Goal: Task Accomplishment & Management: Use online tool/utility

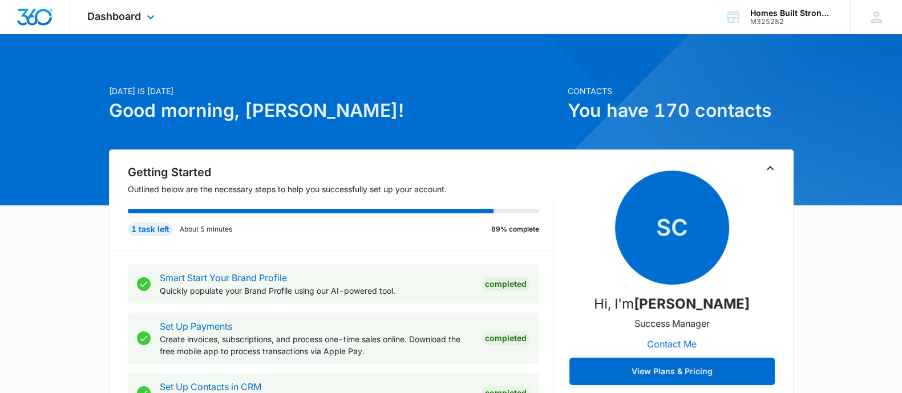
click at [122, 23] on div "Dashboard Apps Reputation Websites Forms CRM Email Social Shop Payments POS Con…" at bounding box center [122, 17] width 104 height 34
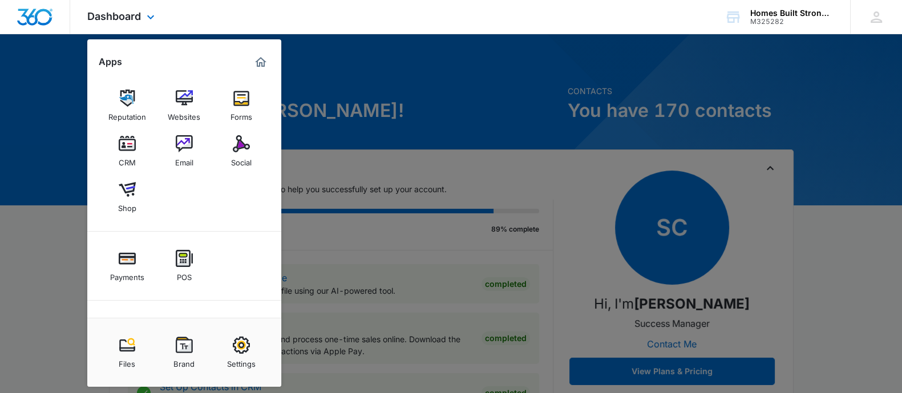
click at [264, 138] on div "Reputation Websites Forms CRM Email Social Shop" at bounding box center [184, 151] width 194 height 160
click at [246, 153] on div "Social" at bounding box center [241, 159] width 21 height 15
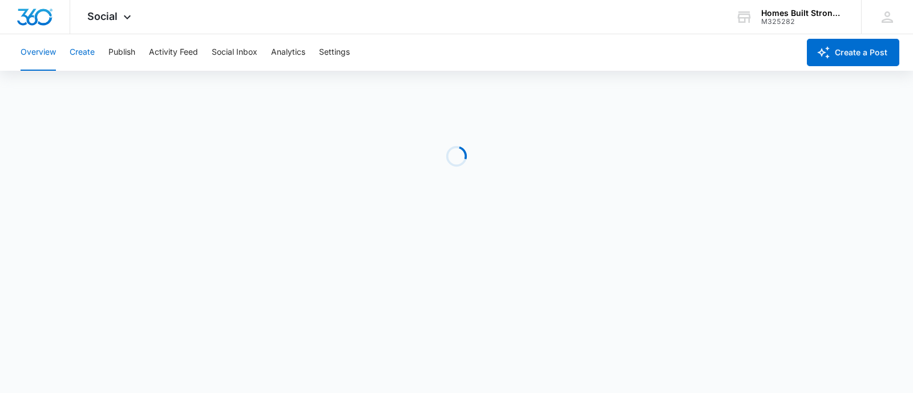
click at [80, 56] on button "Create" at bounding box center [82, 52] width 25 height 37
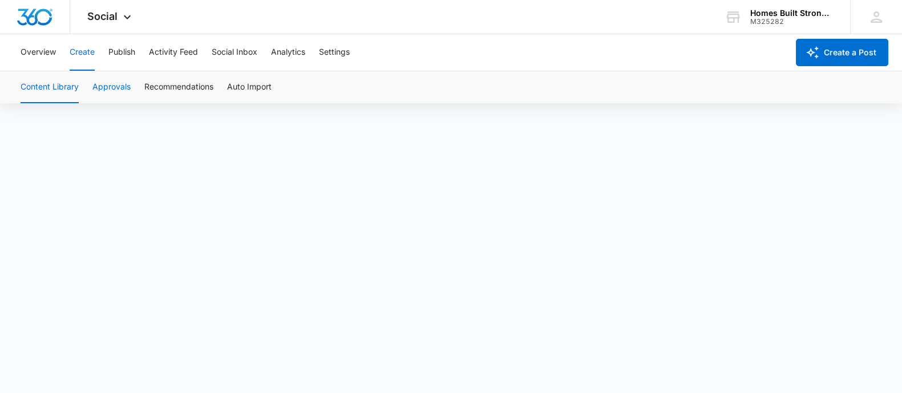
click at [100, 87] on button "Approvals" at bounding box center [111, 87] width 38 height 32
click at [227, 55] on button "Social Inbox" at bounding box center [235, 52] width 46 height 37
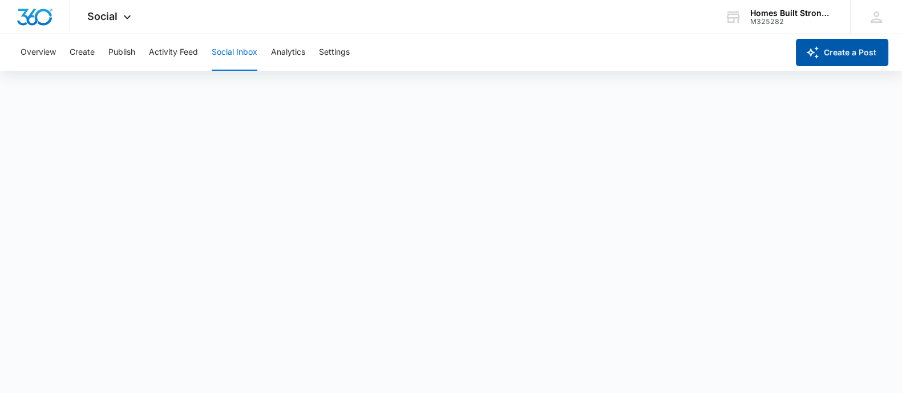
click at [857, 55] on button "Create a Post" at bounding box center [842, 52] width 92 height 27
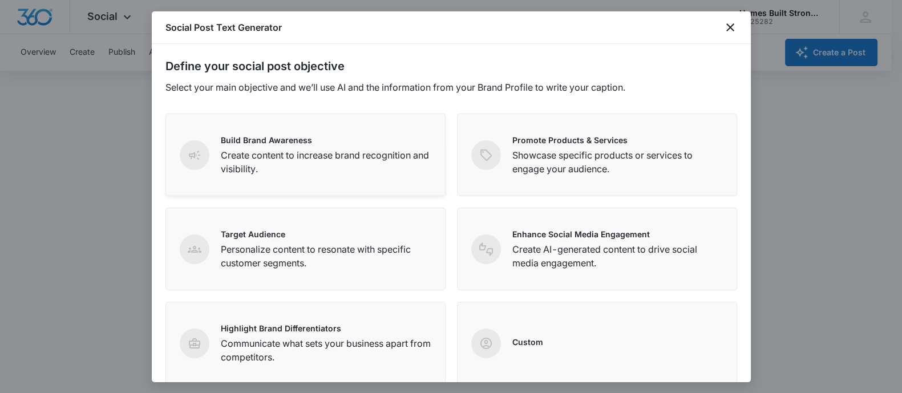
click at [309, 144] on p "Build Brand Awareness" at bounding box center [326, 140] width 211 height 12
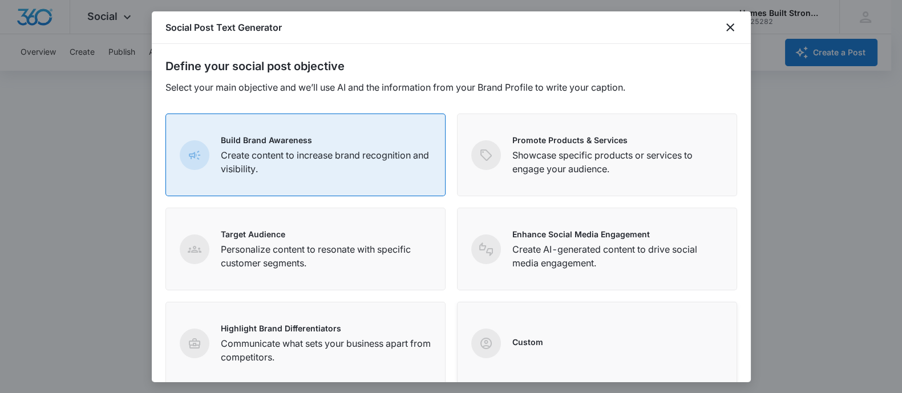
scroll to position [179, 0]
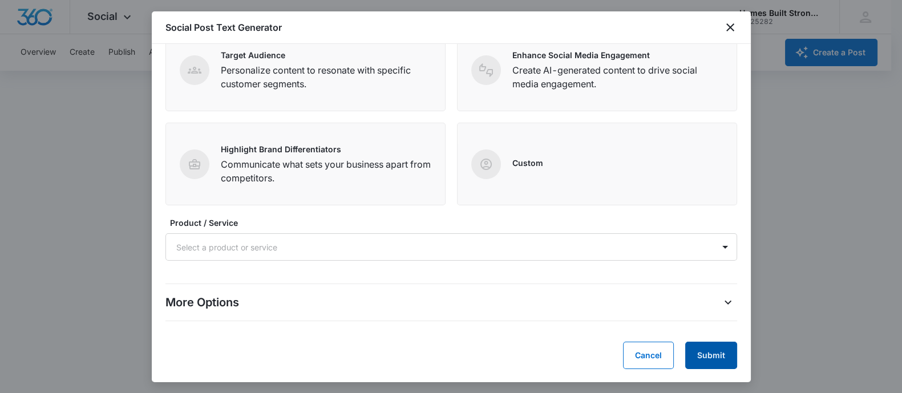
click at [706, 361] on button "Submit" at bounding box center [711, 355] width 52 height 27
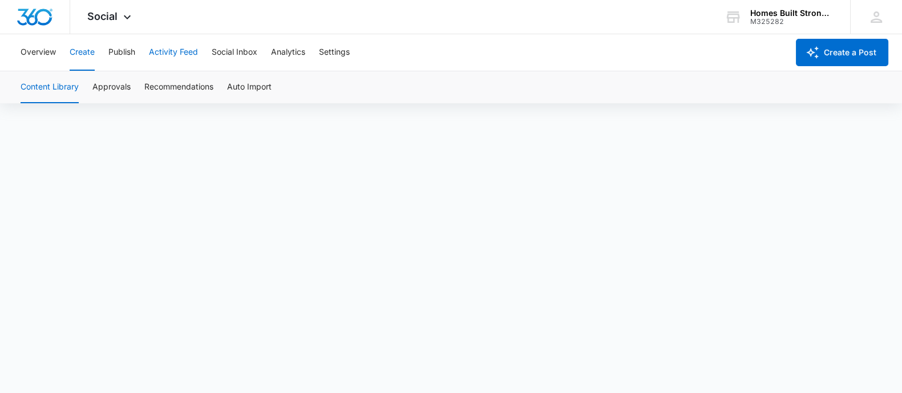
click at [167, 45] on button "Activity Feed" at bounding box center [173, 52] width 49 height 37
click at [239, 55] on button "Social Inbox" at bounding box center [235, 52] width 46 height 37
click at [169, 52] on button "Activity Feed" at bounding box center [173, 52] width 49 height 37
click at [334, 52] on button "Settings" at bounding box center [334, 52] width 31 height 37
click at [247, 90] on button "Social Listening" at bounding box center [237, 87] width 58 height 32
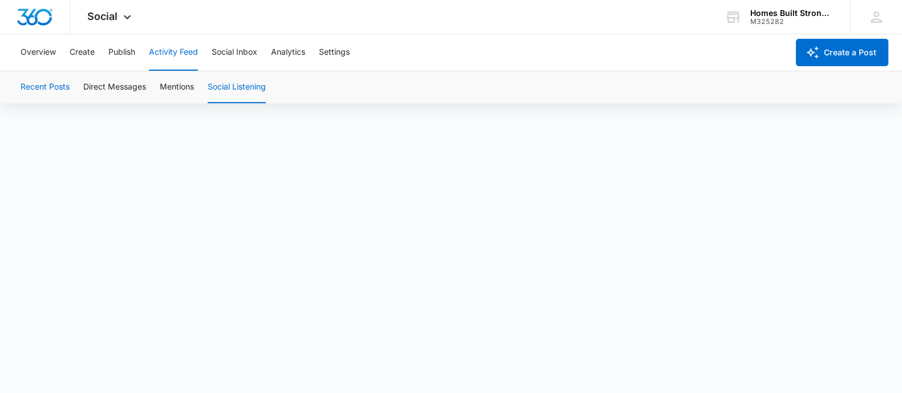
click at [46, 90] on button "Recent Posts" at bounding box center [45, 87] width 49 height 32
click at [122, 50] on button "Publish" at bounding box center [121, 52] width 27 height 37
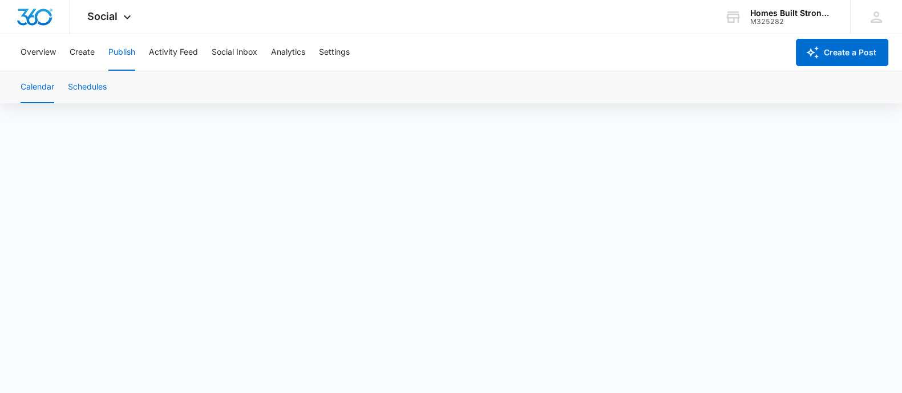
click at [80, 84] on button "Schedules" at bounding box center [87, 87] width 39 height 32
click at [35, 90] on button "Calendar" at bounding box center [38, 87] width 34 height 32
click at [100, 81] on button "Schedules" at bounding box center [87, 87] width 39 height 32
click at [29, 87] on button "Calendar" at bounding box center [38, 87] width 34 height 32
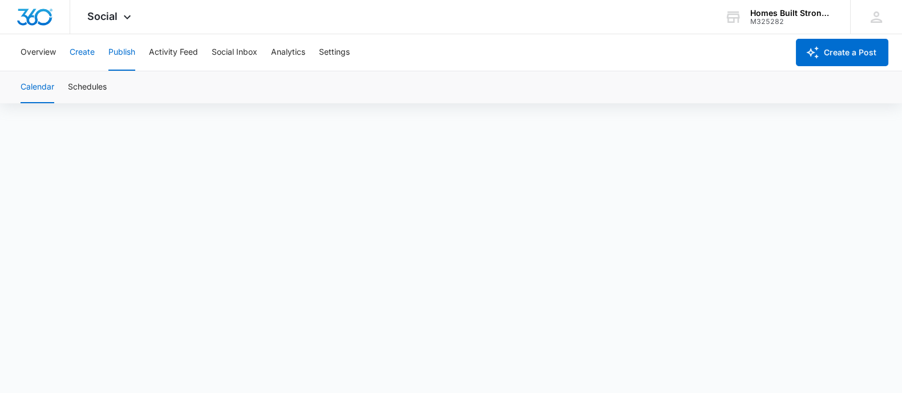
click at [80, 54] on button "Create" at bounding box center [82, 52] width 25 height 37
click at [114, 92] on button "Approvals" at bounding box center [111, 87] width 38 height 32
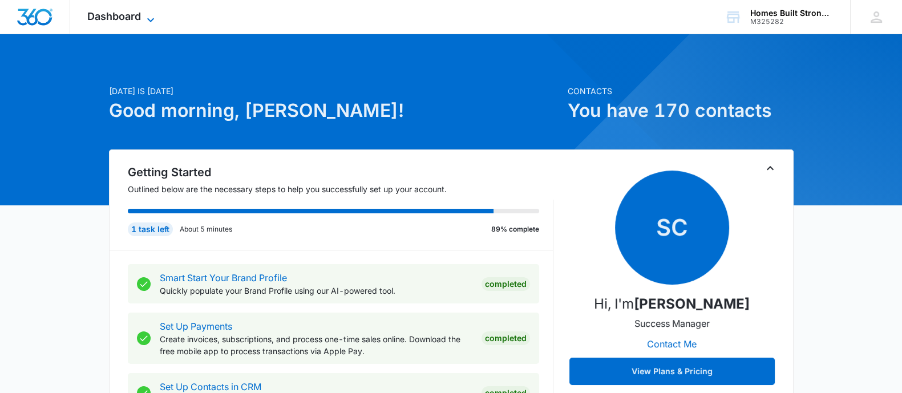
click at [128, 17] on span "Dashboard" at bounding box center [114, 16] width 54 height 12
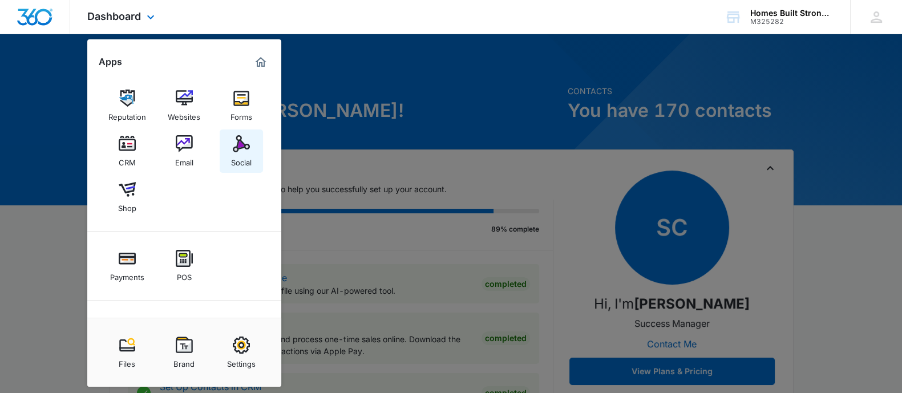
click at [252, 158] on link "Social" at bounding box center [241, 151] width 43 height 43
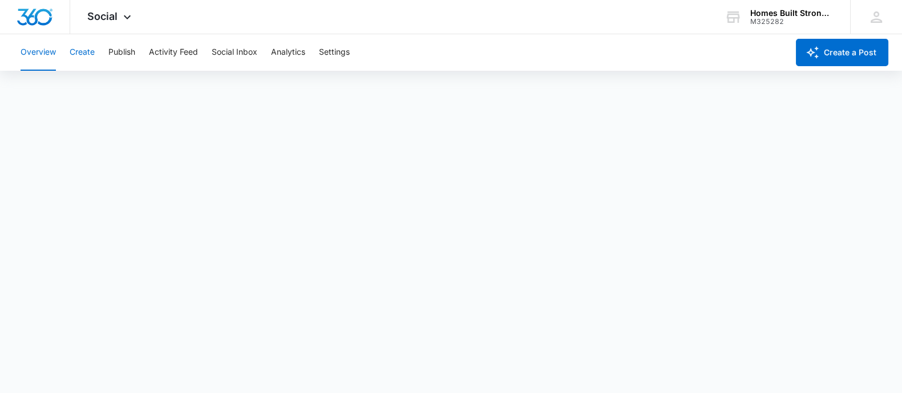
click at [83, 52] on button "Create" at bounding box center [82, 52] width 25 height 37
click at [221, 52] on button "Social Inbox" at bounding box center [235, 52] width 46 height 37
click at [80, 60] on button "Create" at bounding box center [82, 52] width 25 height 37
